Goal: Find specific page/section: Find specific page/section

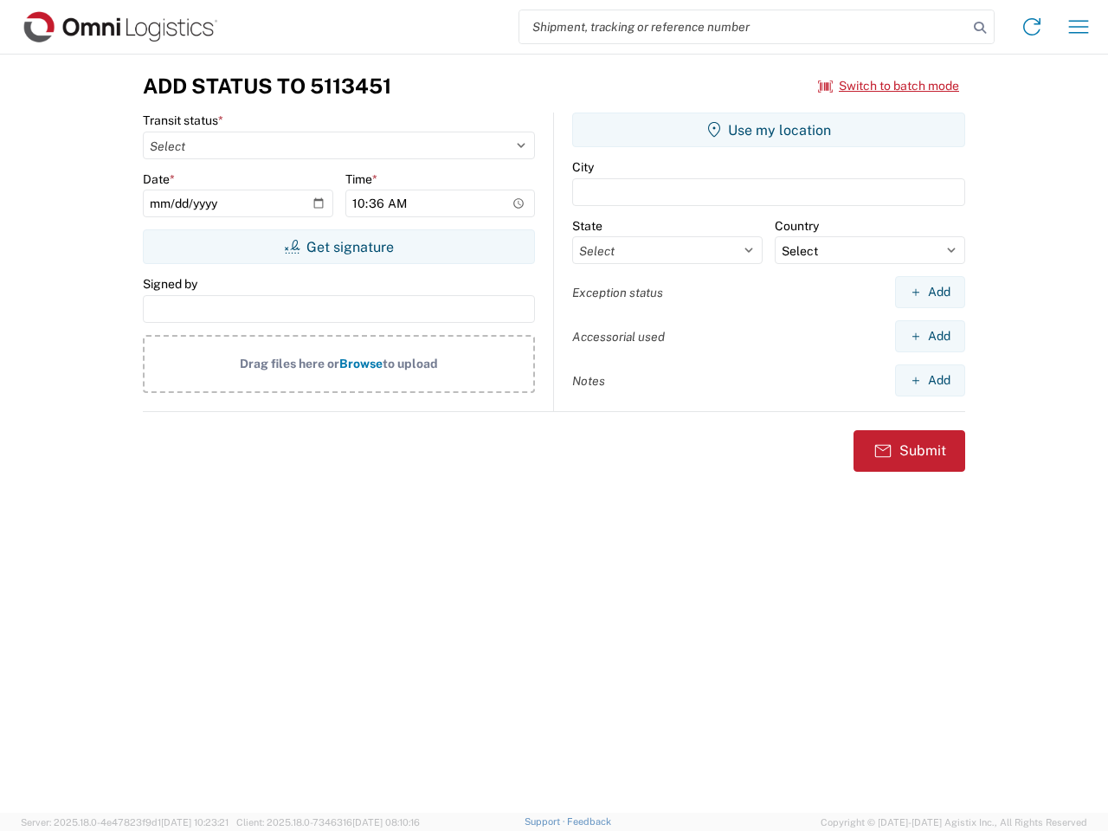
click at [744, 27] on input "search" at bounding box center [743, 26] width 448 height 33
click at [980, 28] on icon at bounding box center [980, 28] width 24 height 24
click at [1032, 27] on icon at bounding box center [1032, 27] width 28 height 28
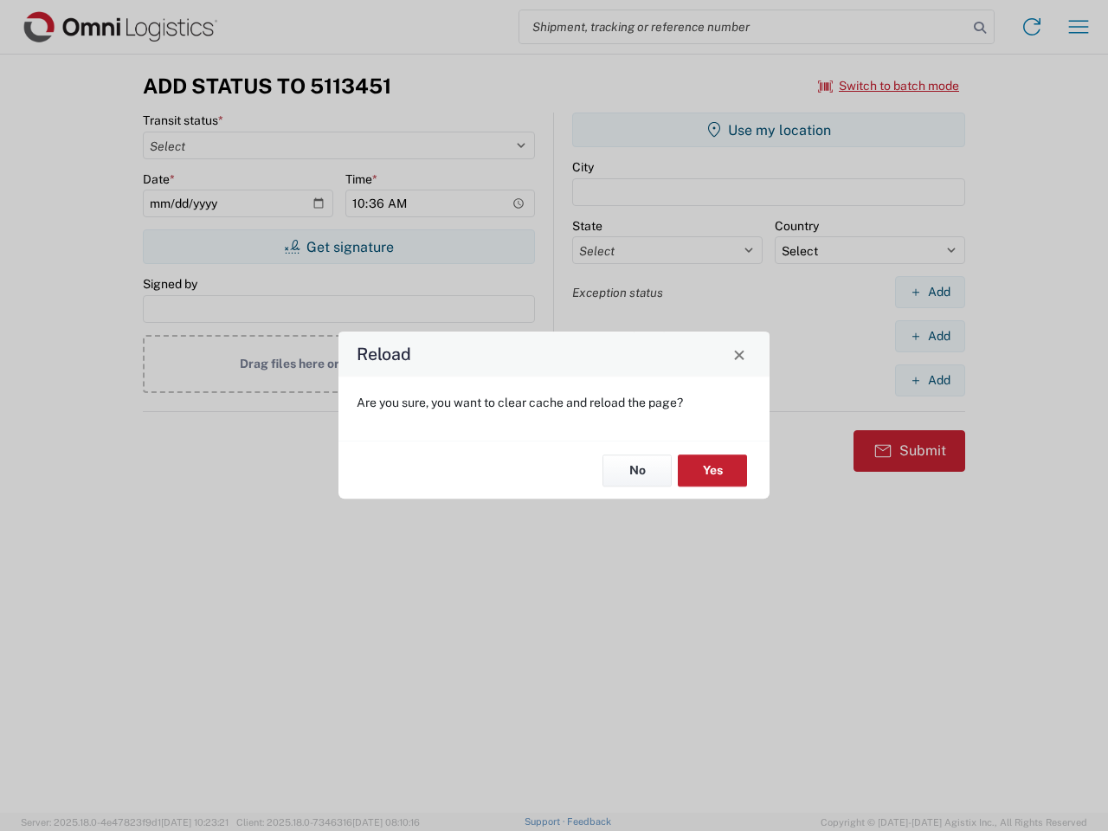
click at [1079, 27] on div "Reload Are you sure, you want to clear cache and reload the page? No Yes" at bounding box center [554, 415] width 1108 height 831
click at [889, 86] on div "Reload Are you sure, you want to clear cache and reload the page? No Yes" at bounding box center [554, 415] width 1108 height 831
click at [338, 247] on div "Reload Are you sure, you want to clear cache and reload the page? No Yes" at bounding box center [554, 415] width 1108 height 831
click at [769, 130] on div "Reload Are you sure, you want to clear cache and reload the page? No Yes" at bounding box center [554, 415] width 1108 height 831
click at [930, 292] on div "Reload Are you sure, you want to clear cache and reload the page? No Yes" at bounding box center [554, 415] width 1108 height 831
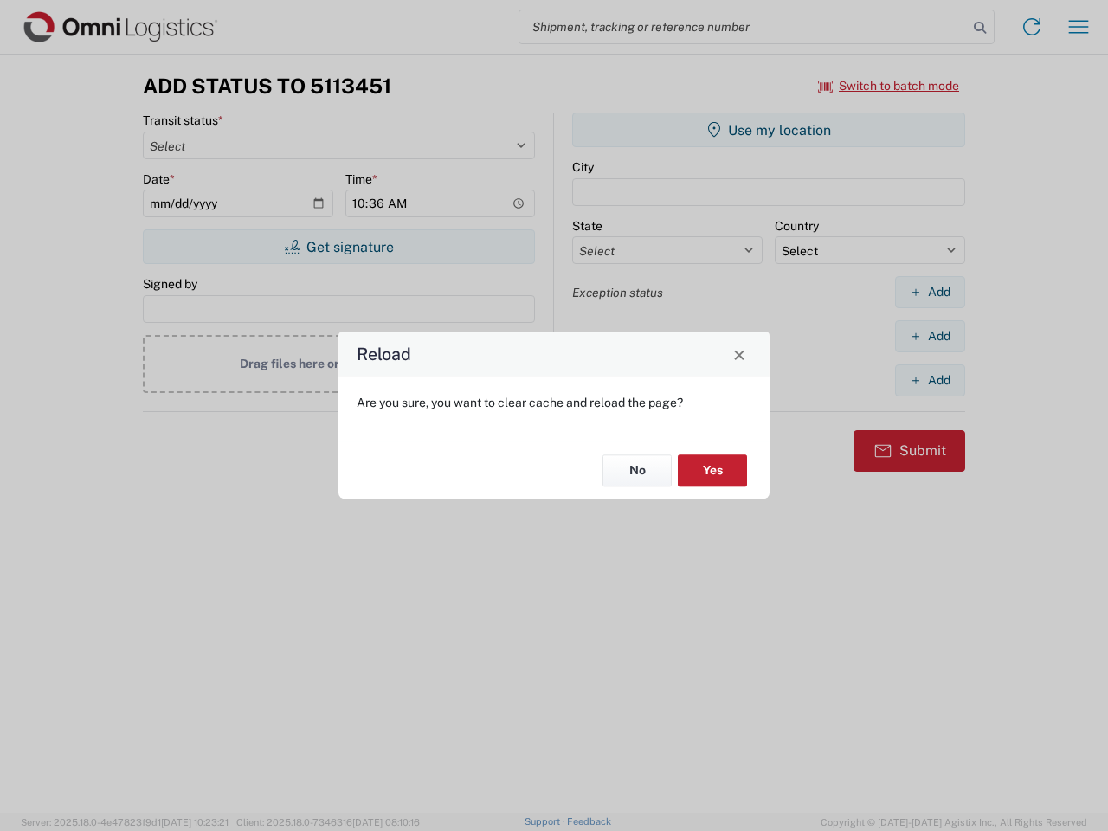
click at [930, 336] on div "Reload Are you sure, you want to clear cache and reload the page? No Yes" at bounding box center [554, 415] width 1108 height 831
click at [930, 380] on div "Reload Are you sure, you want to clear cache and reload the page? No Yes" at bounding box center [554, 415] width 1108 height 831
